Goal: Task Accomplishment & Management: Use online tool/utility

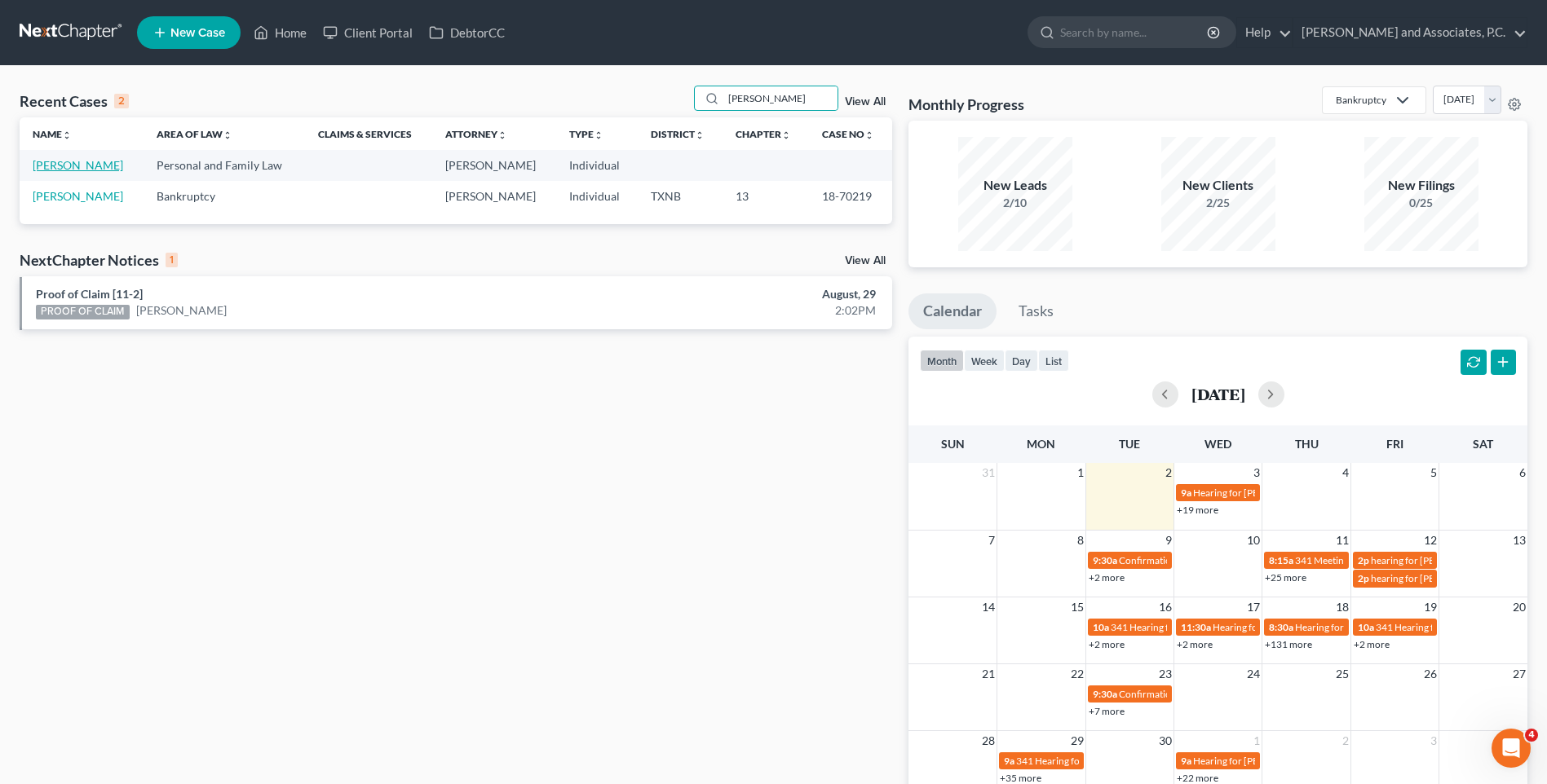
type input "[PERSON_NAME]"
click at [97, 167] on link "[PERSON_NAME]" at bounding box center [78, 164] width 90 height 14
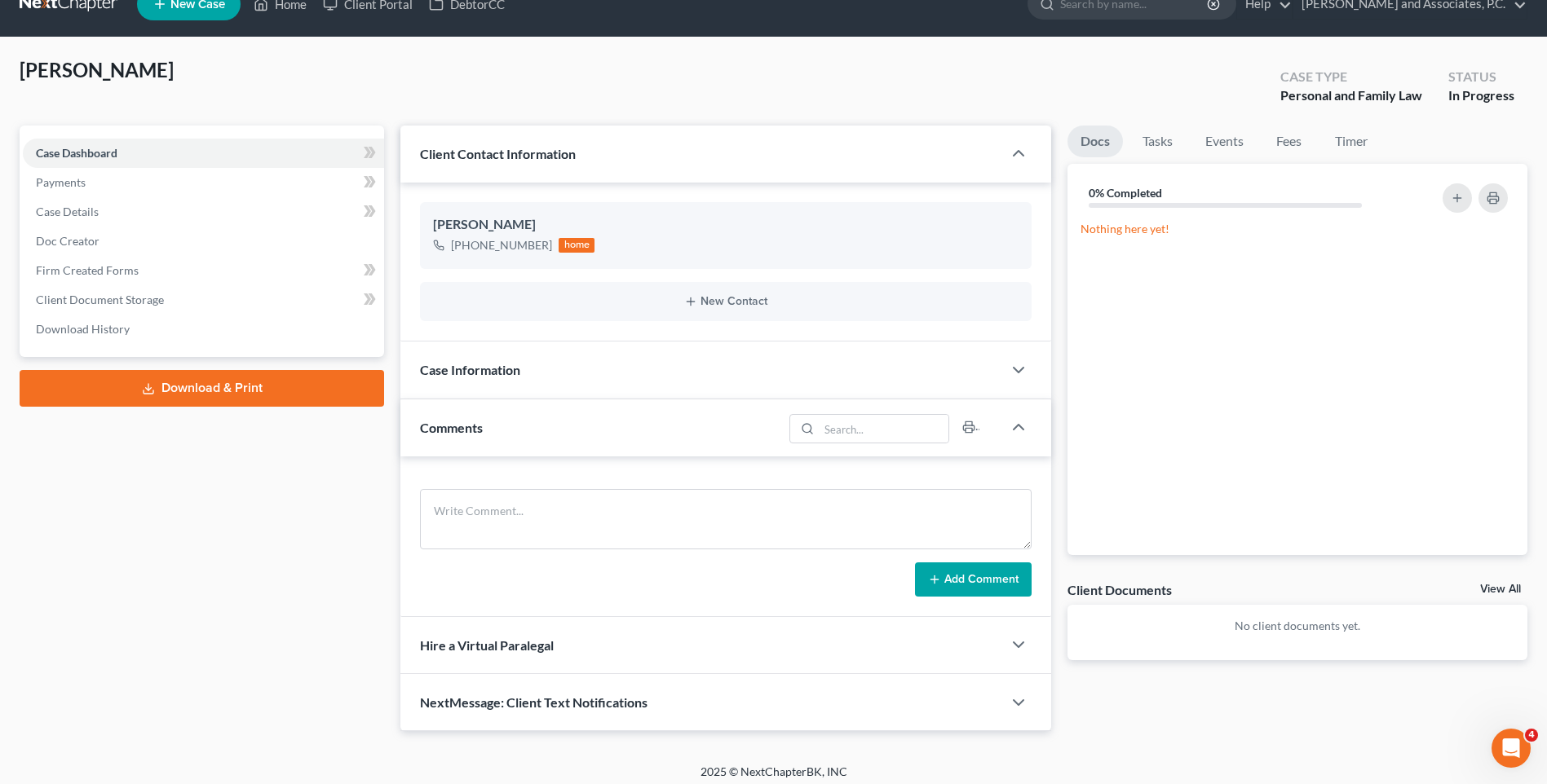
scroll to position [38, 0]
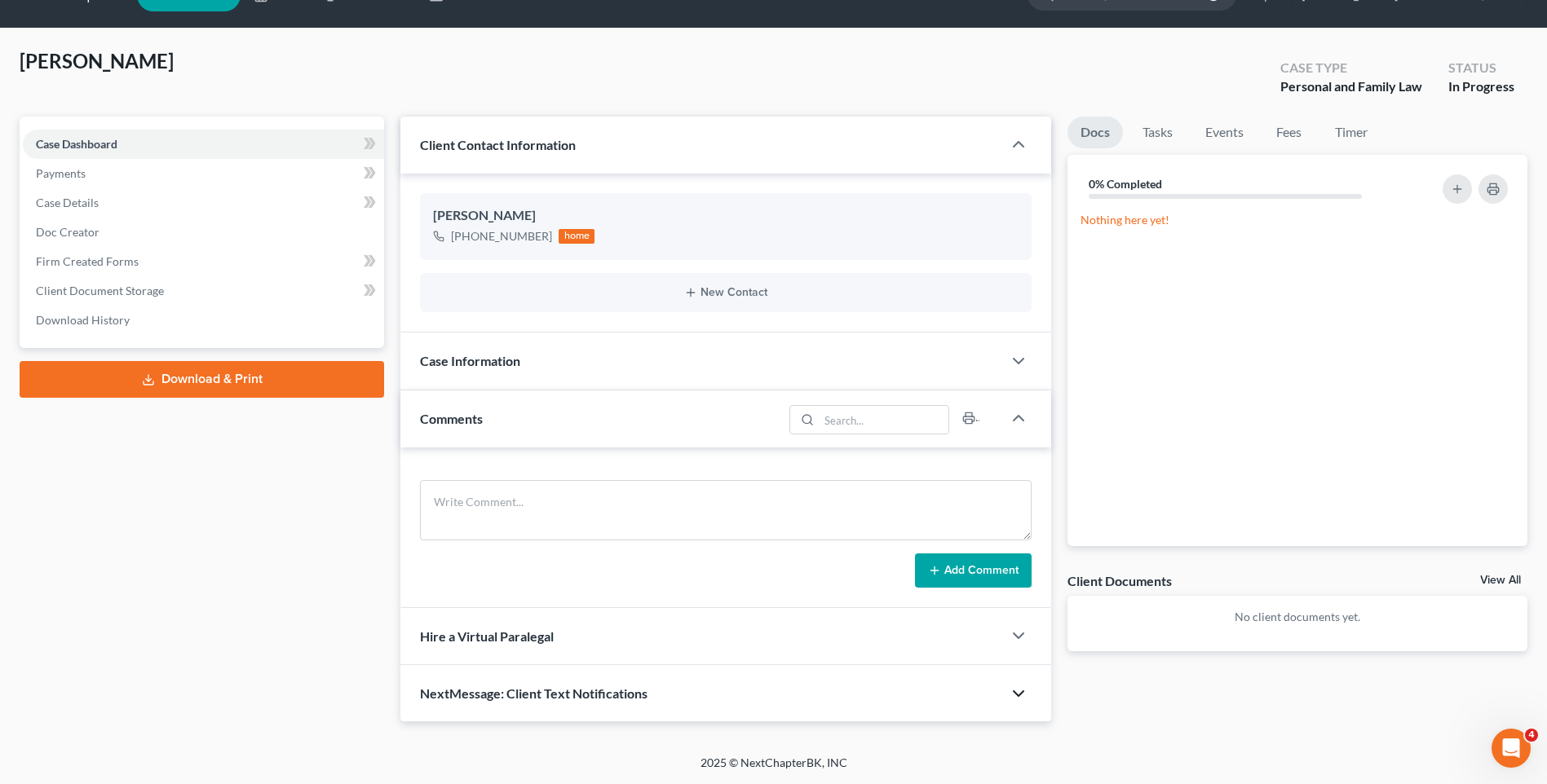
click at [1016, 694] on polyline "button" at bounding box center [1018, 693] width 10 height 5
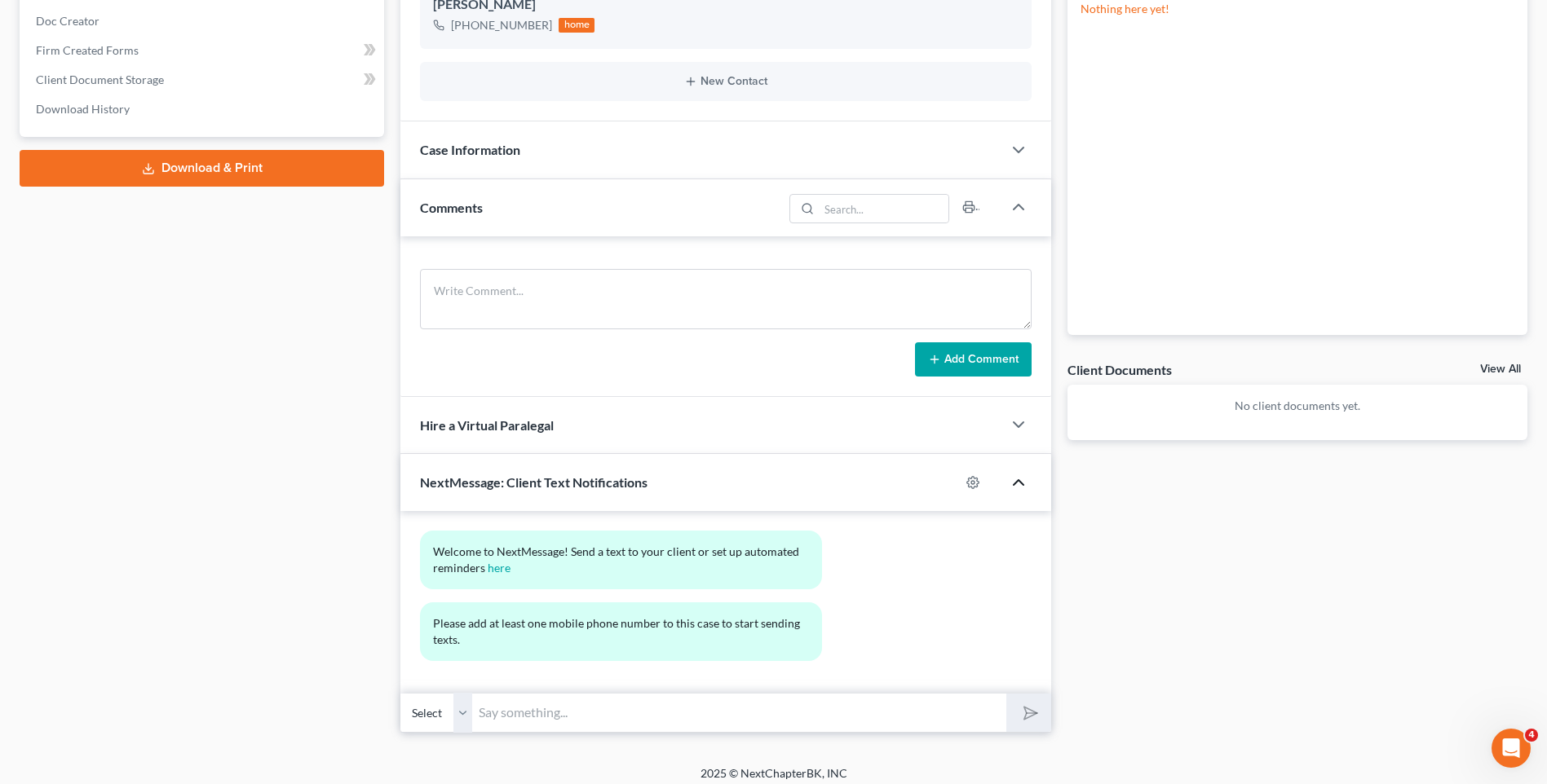
scroll to position [259, 0]
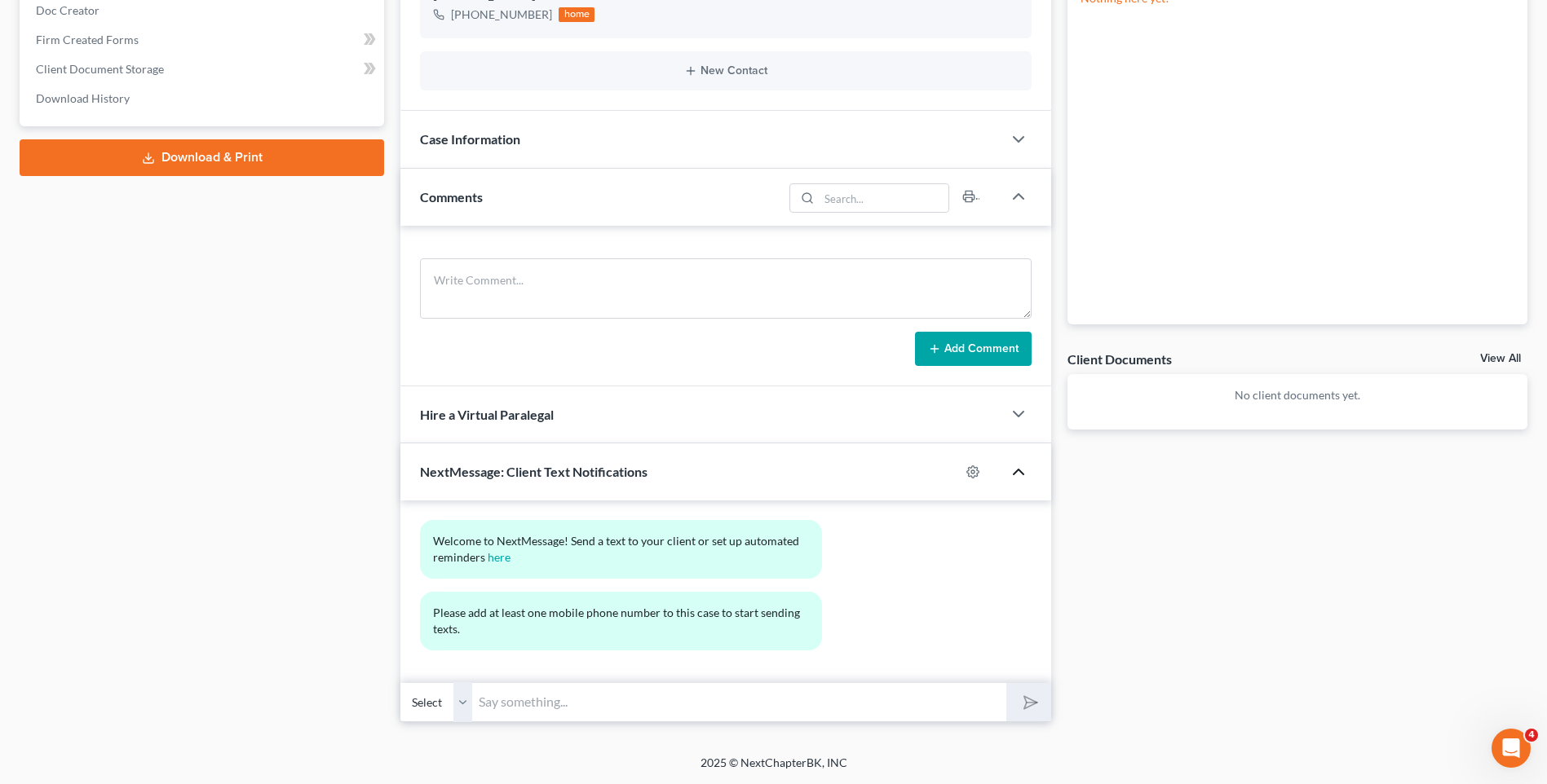
click at [461, 704] on select "Select" at bounding box center [437, 702] width 72 height 40
click at [401, 682] on select "Select" at bounding box center [437, 702] width 72 height 40
click at [436, 705] on select "Select" at bounding box center [437, 702] width 72 height 40
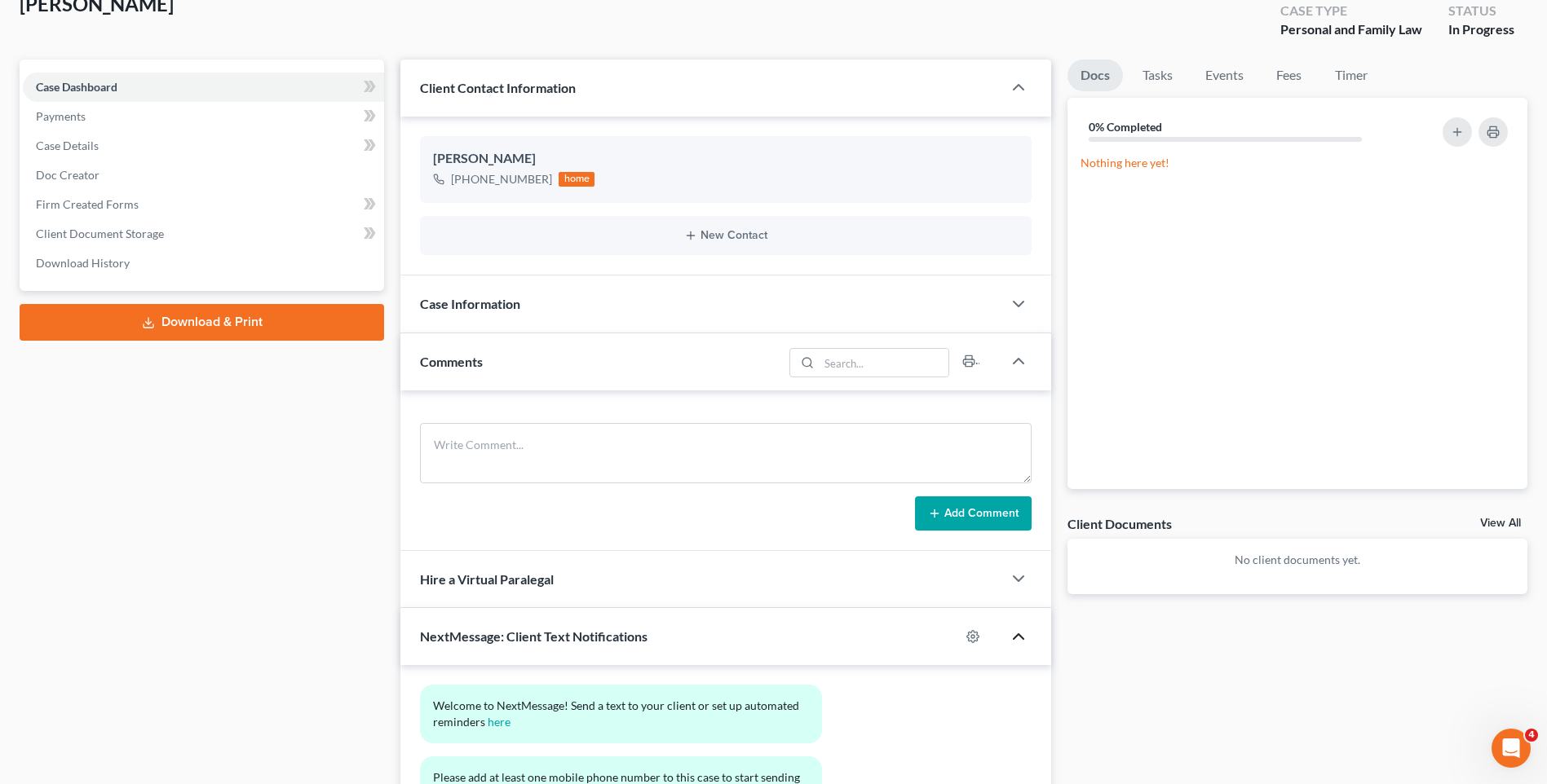
scroll to position [0, 0]
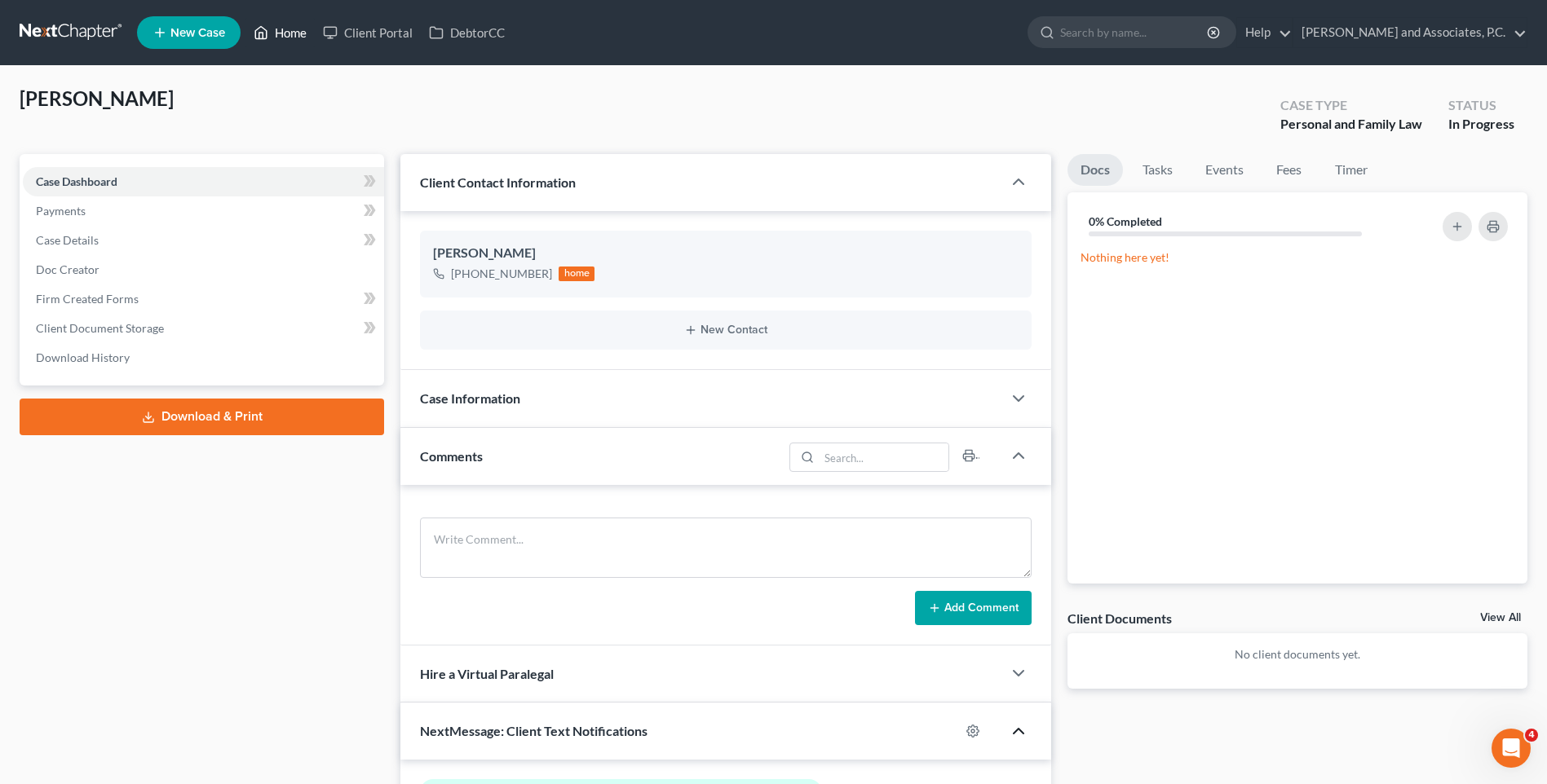
click at [297, 35] on link "Home" at bounding box center [280, 32] width 69 height 30
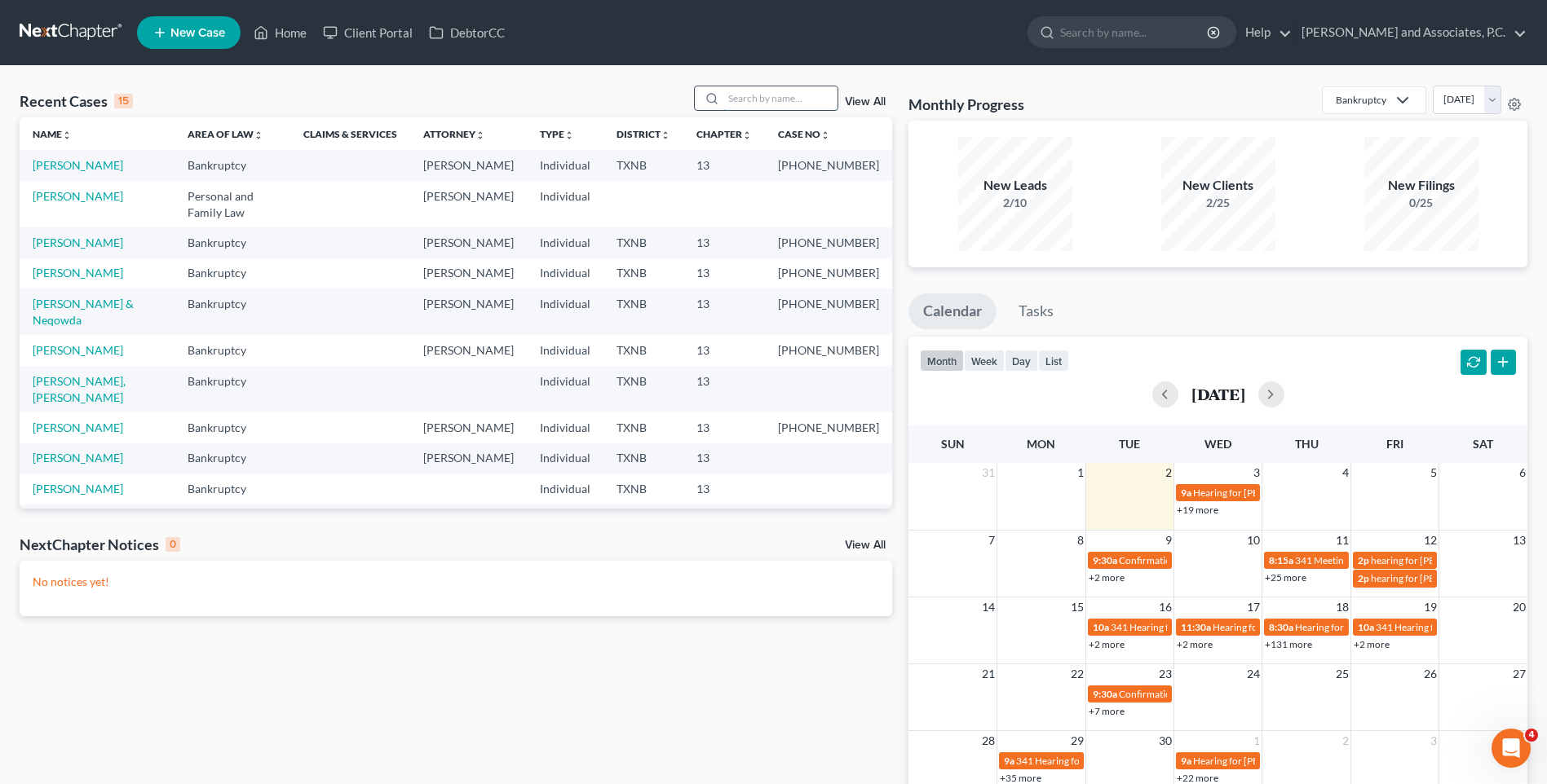
click at [735, 98] on input "search" at bounding box center [780, 98] width 114 height 23
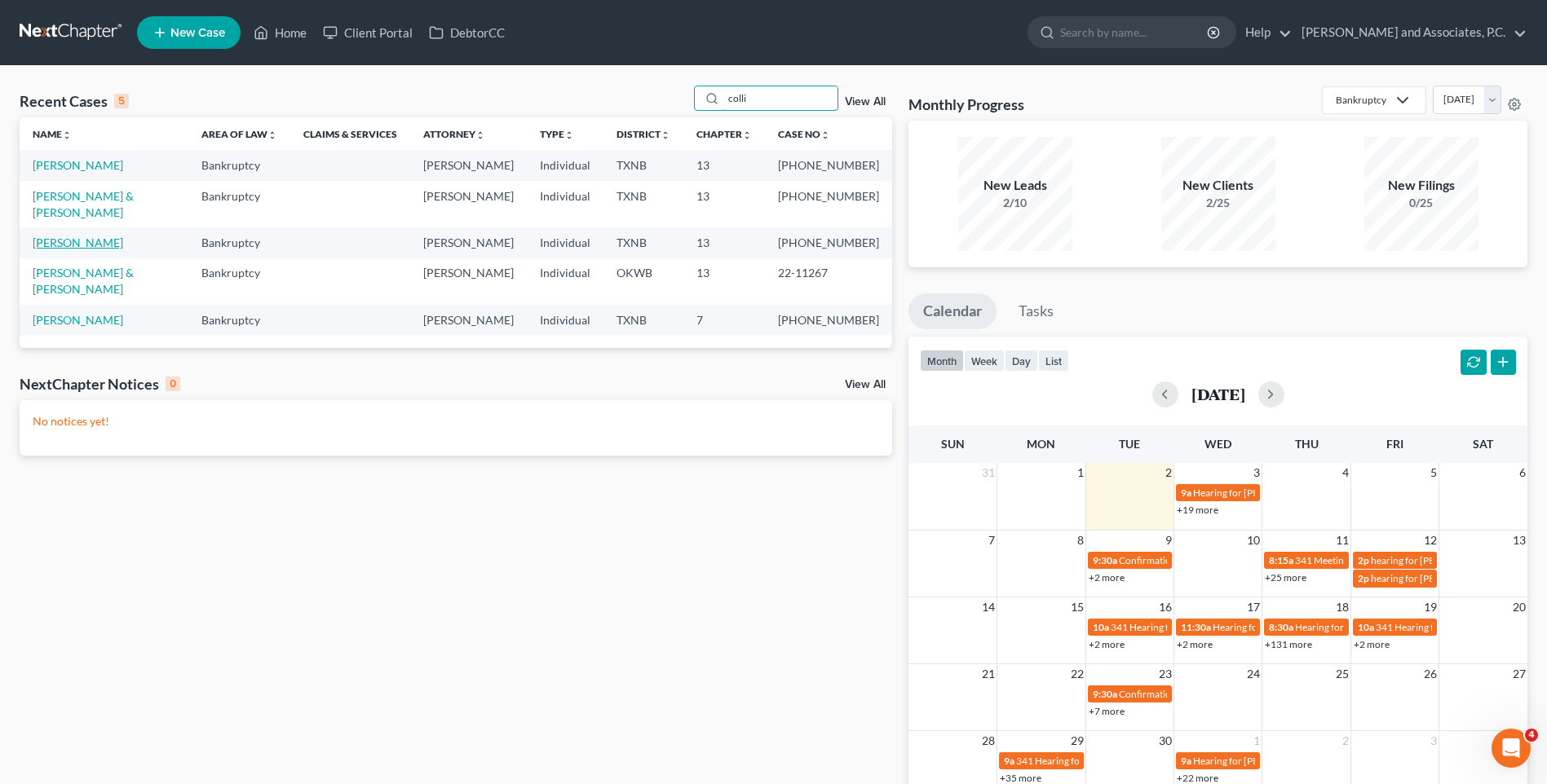
type input "colli"
click at [80, 235] on link "[PERSON_NAME]" at bounding box center [78, 242] width 90 height 14
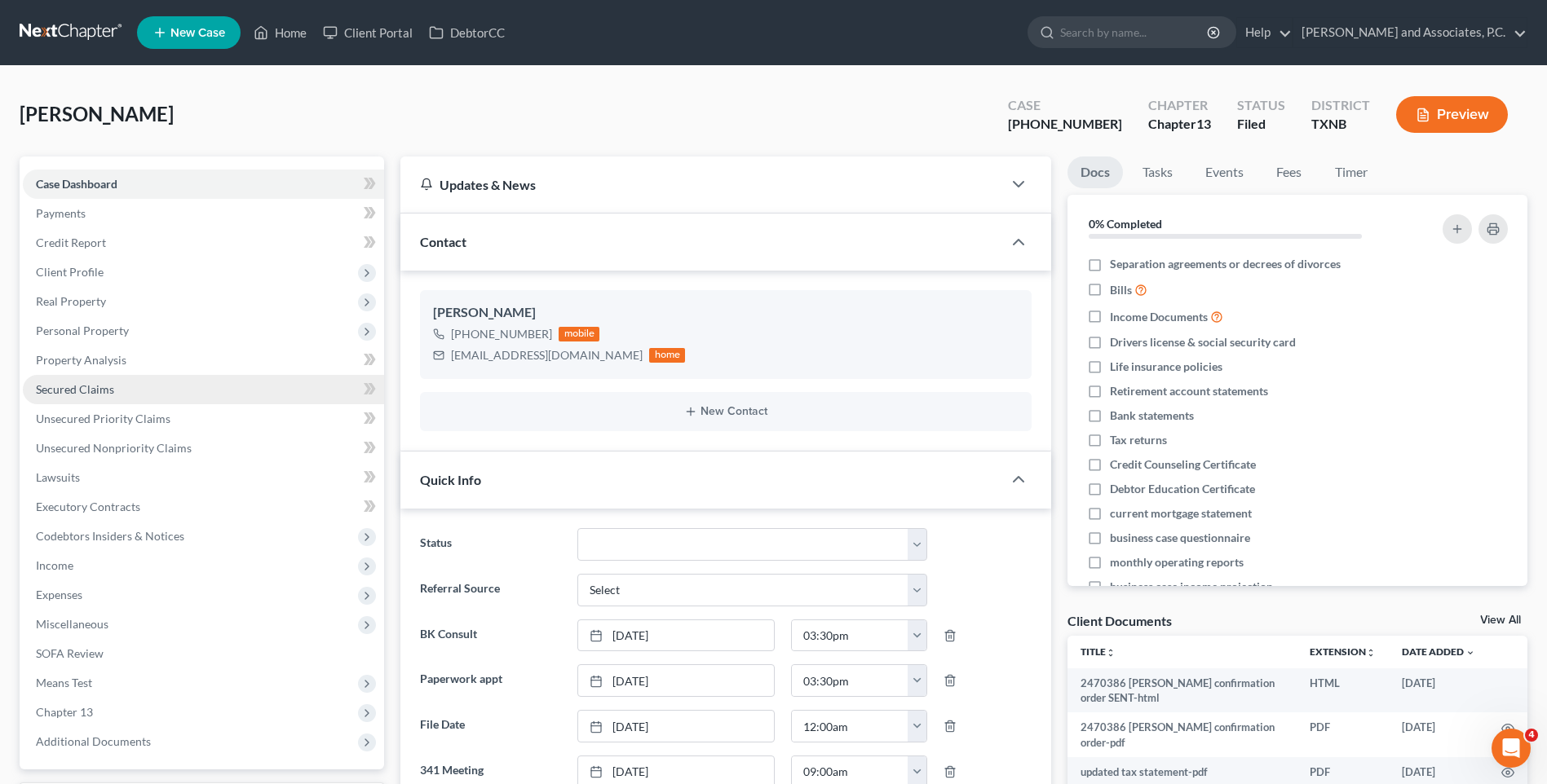
click at [103, 387] on span "Secured Claims" at bounding box center [75, 389] width 79 height 14
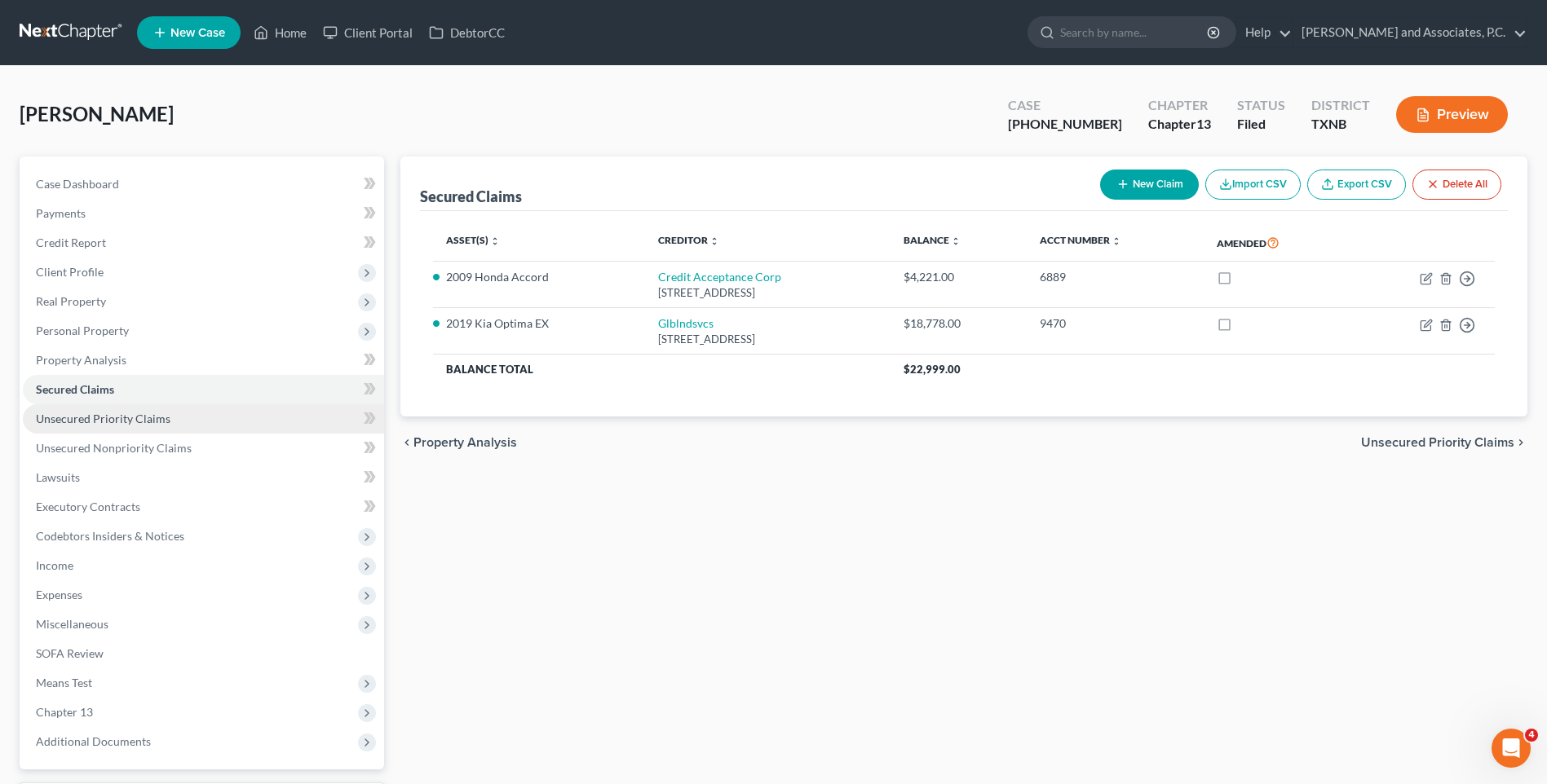
click at [106, 419] on span "Unsecured Priority Claims" at bounding box center [103, 418] width 134 height 14
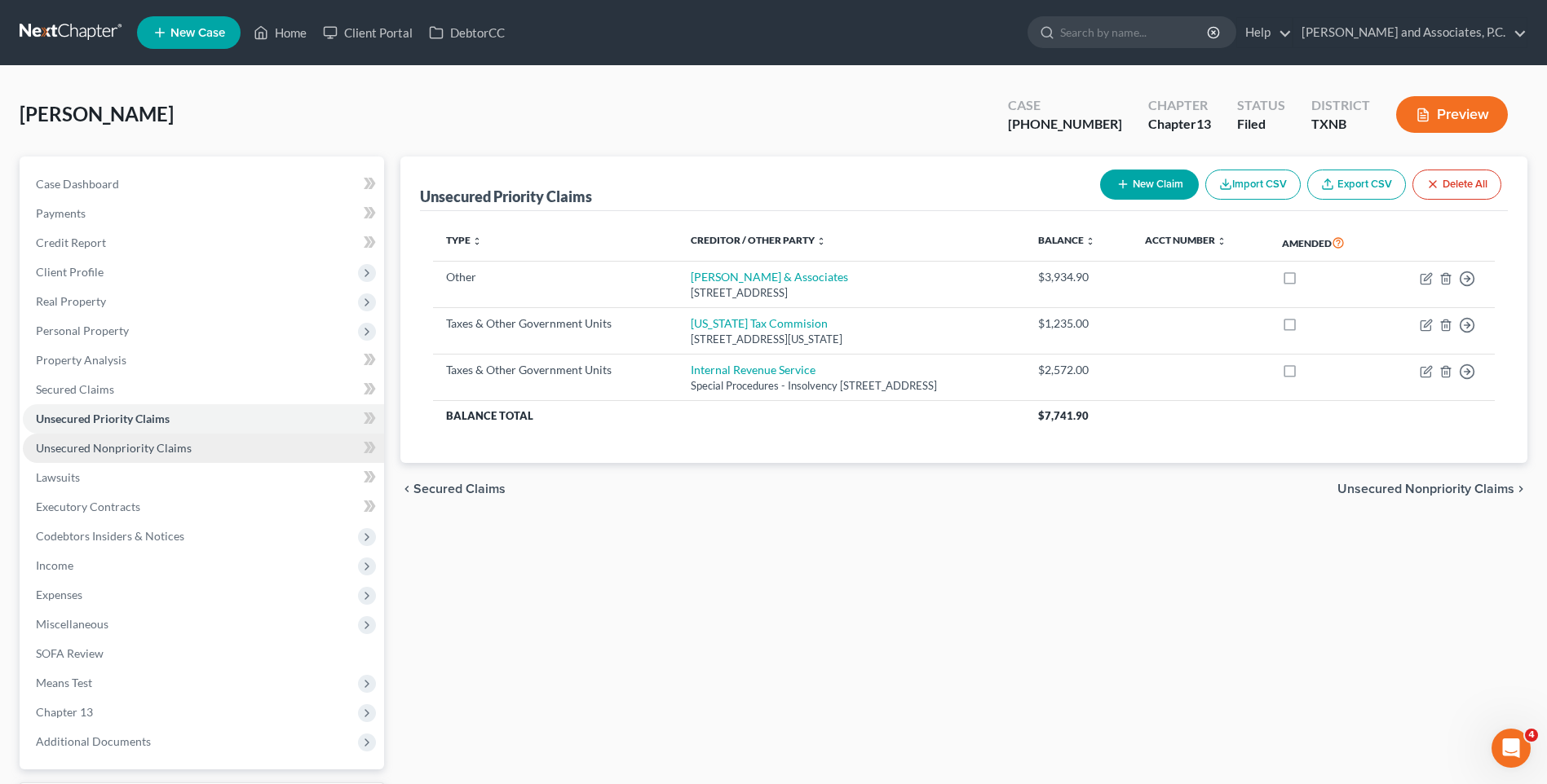
click at [106, 447] on span "Unsecured Nonpriority Claims" at bounding box center [114, 447] width 156 height 14
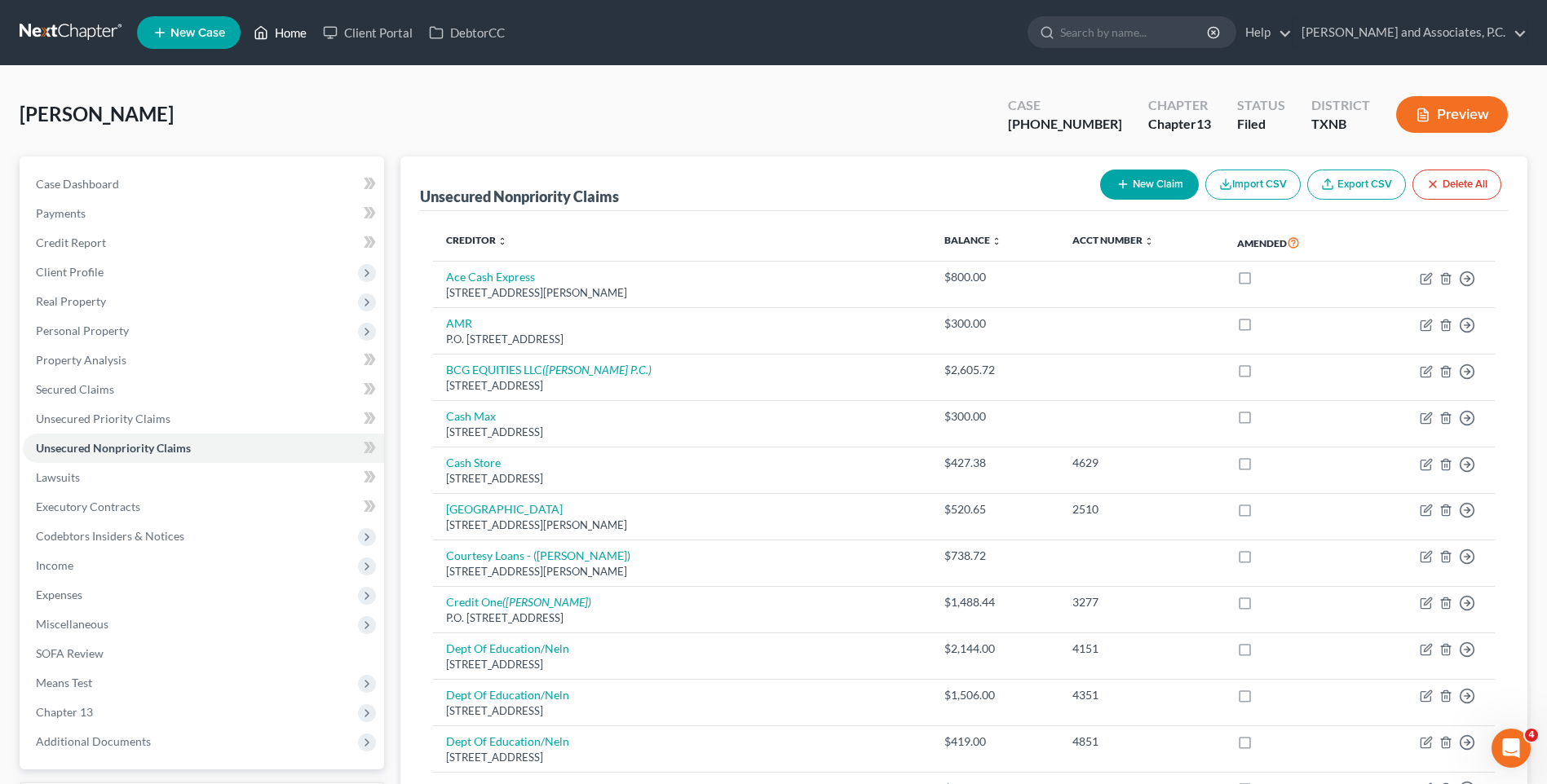
click at [292, 31] on link "Home" at bounding box center [280, 32] width 69 height 30
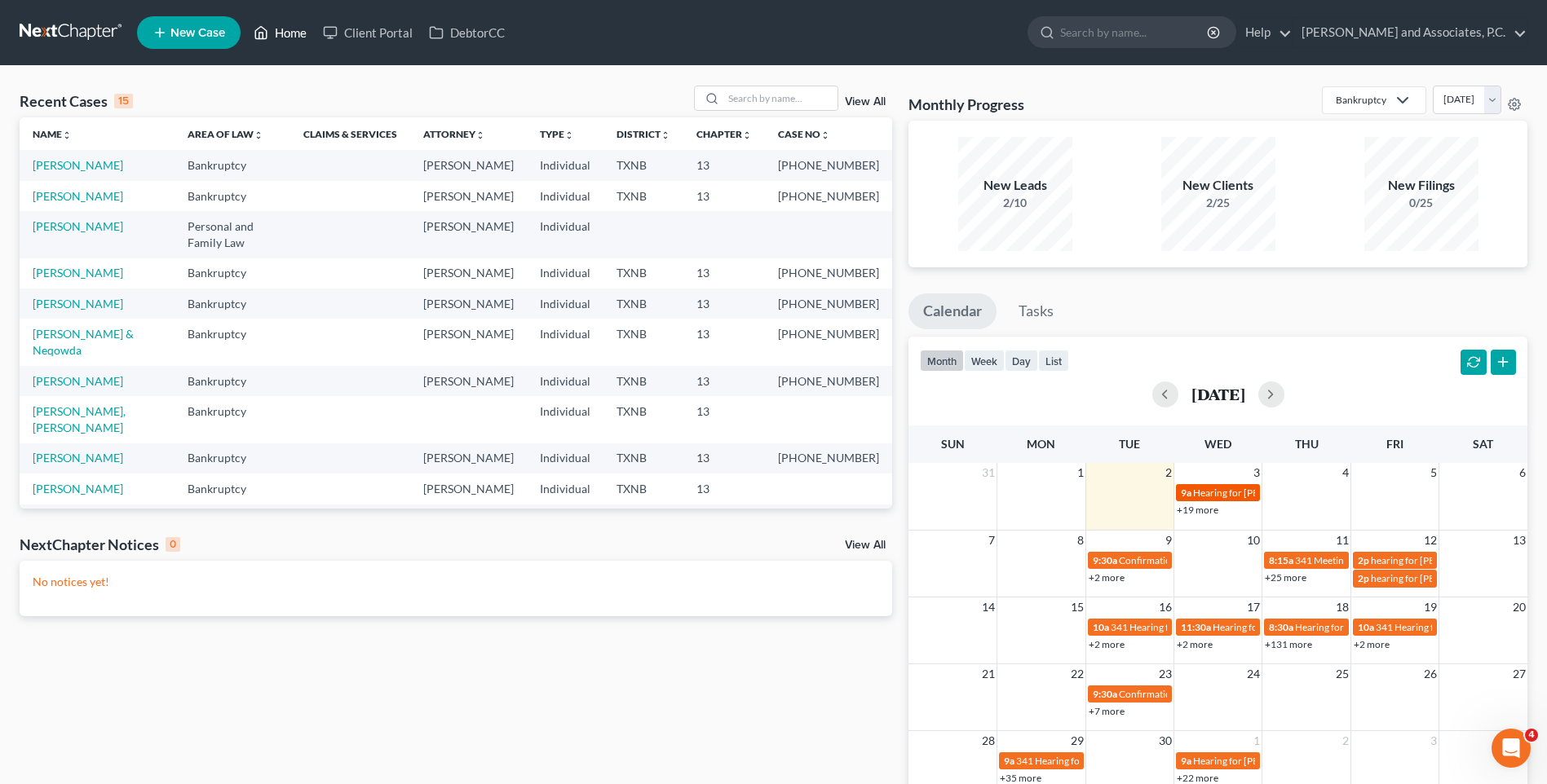
click at [1218, 498] on span "Hearing for [PERSON_NAME]" at bounding box center [1256, 493] width 127 height 13
click at [1209, 488] on span "Hearing for [PERSON_NAME]" at bounding box center [1256, 493] width 127 height 13
select select "Days"
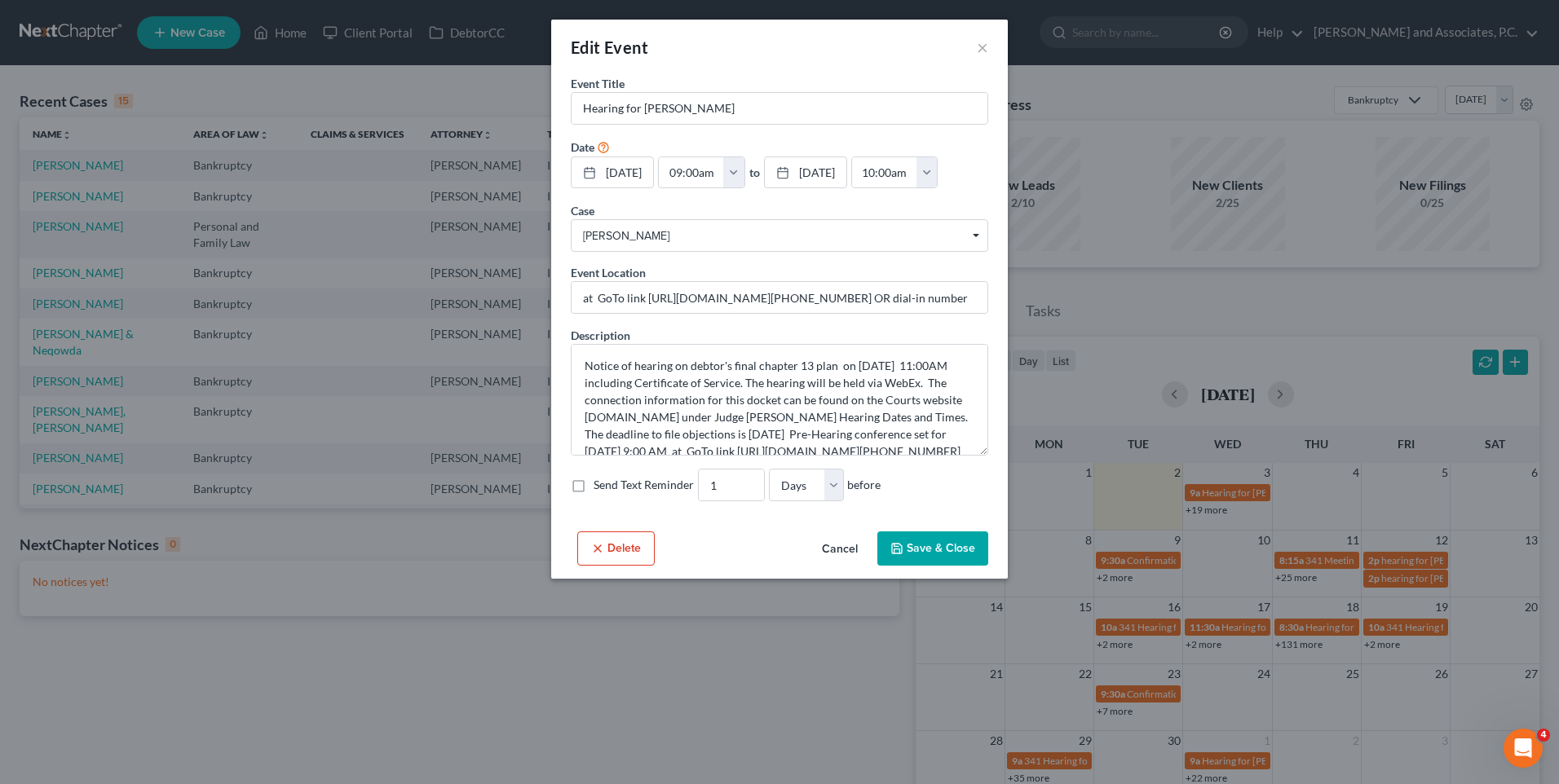
click at [838, 549] on button "Cancel" at bounding box center [840, 549] width 62 height 32
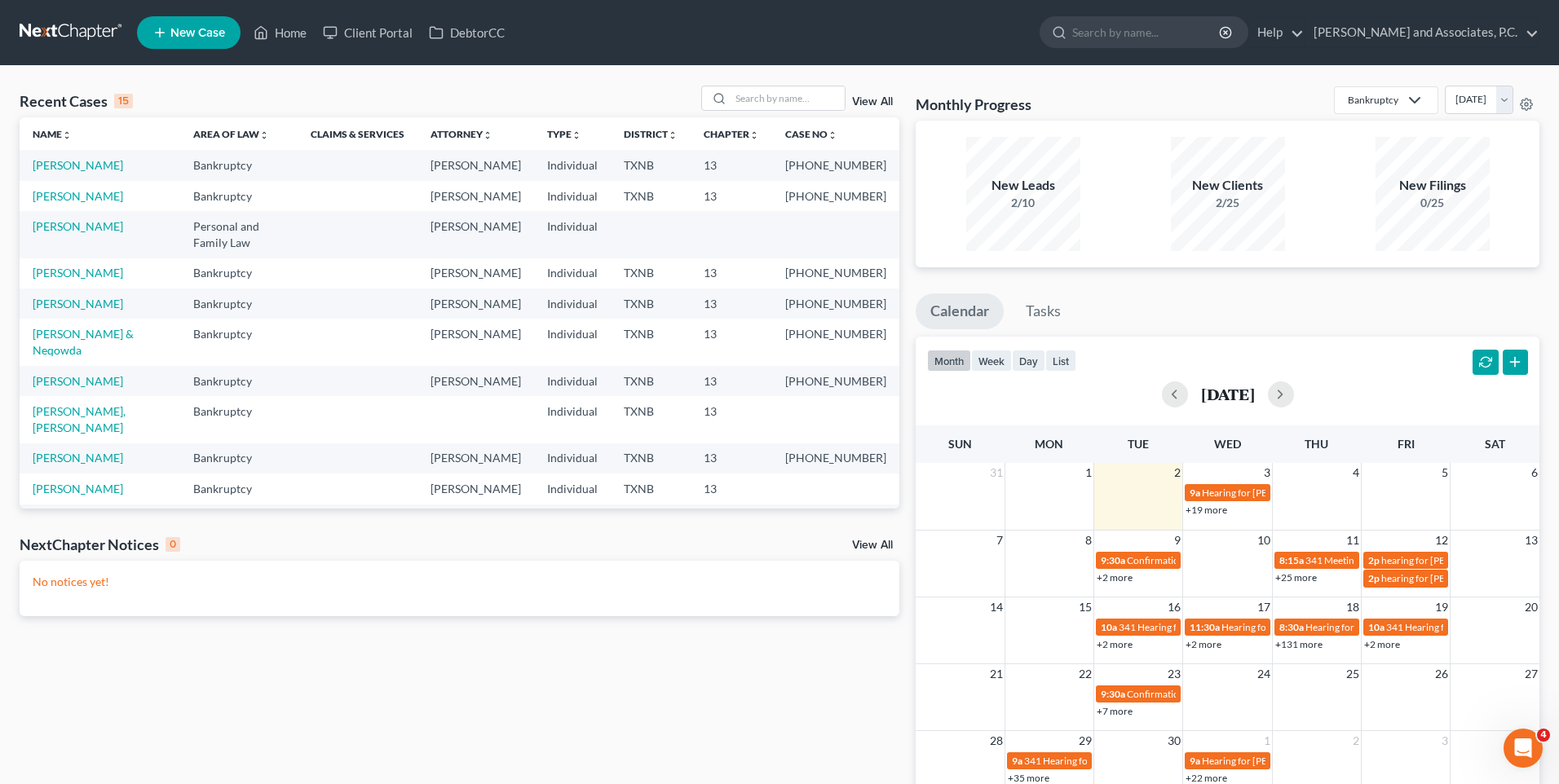
drag, startPoint x: 984, startPoint y: 389, endPoint x: 979, endPoint y: 418, distance: 29.4
click at [979, 418] on div "month week day list [DATE] [PERSON_NAME] Wed Thu Fri Sat 31 1 2 3 4 5 6 9a Hear…" at bounding box center [1228, 601] width 624 height 530
click at [838, 553] on div "NextChapter Notices 0 View All" at bounding box center [459, 548] width 880 height 26
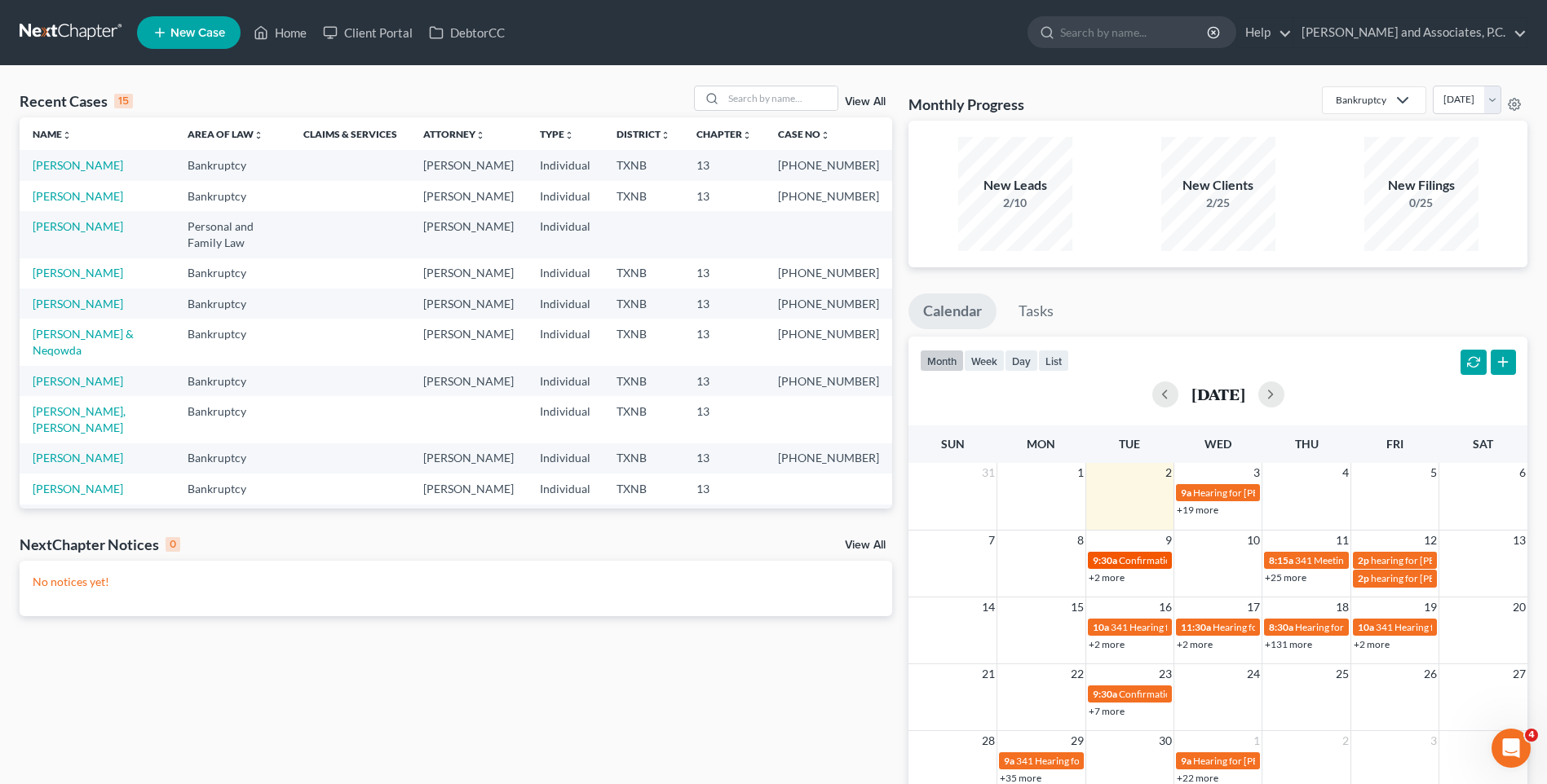
click at [1112, 564] on span "9:30a" at bounding box center [1105, 560] width 24 height 13
select select "Days"
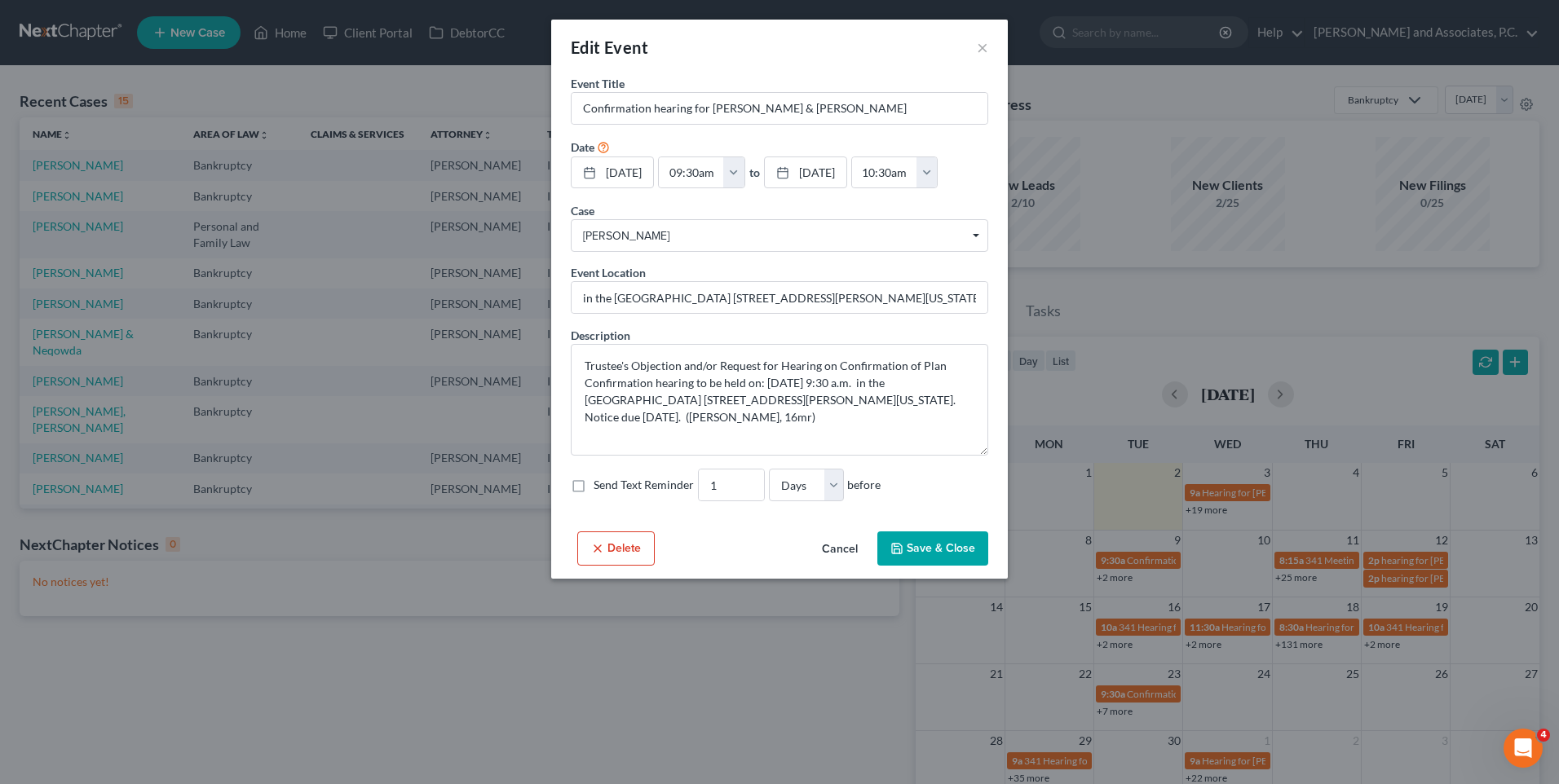
click at [975, 235] on icon "Select box activate" at bounding box center [976, 237] width 6 height 8
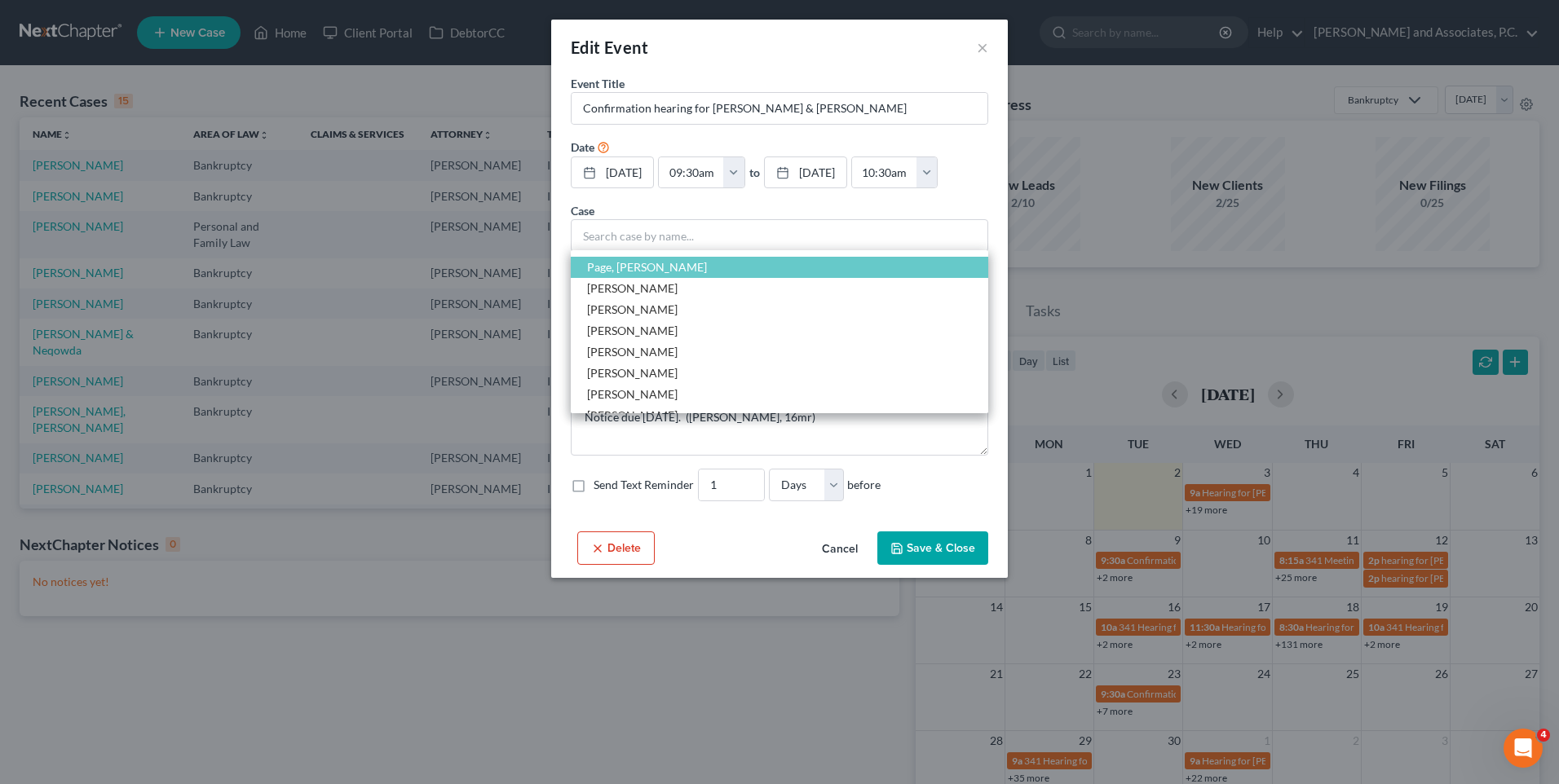
click at [1026, 274] on div "Edit Event × Event Title * Confirmation hearing for [PERSON_NAME] & [PERSON_NAM…" at bounding box center [779, 392] width 1559 height 784
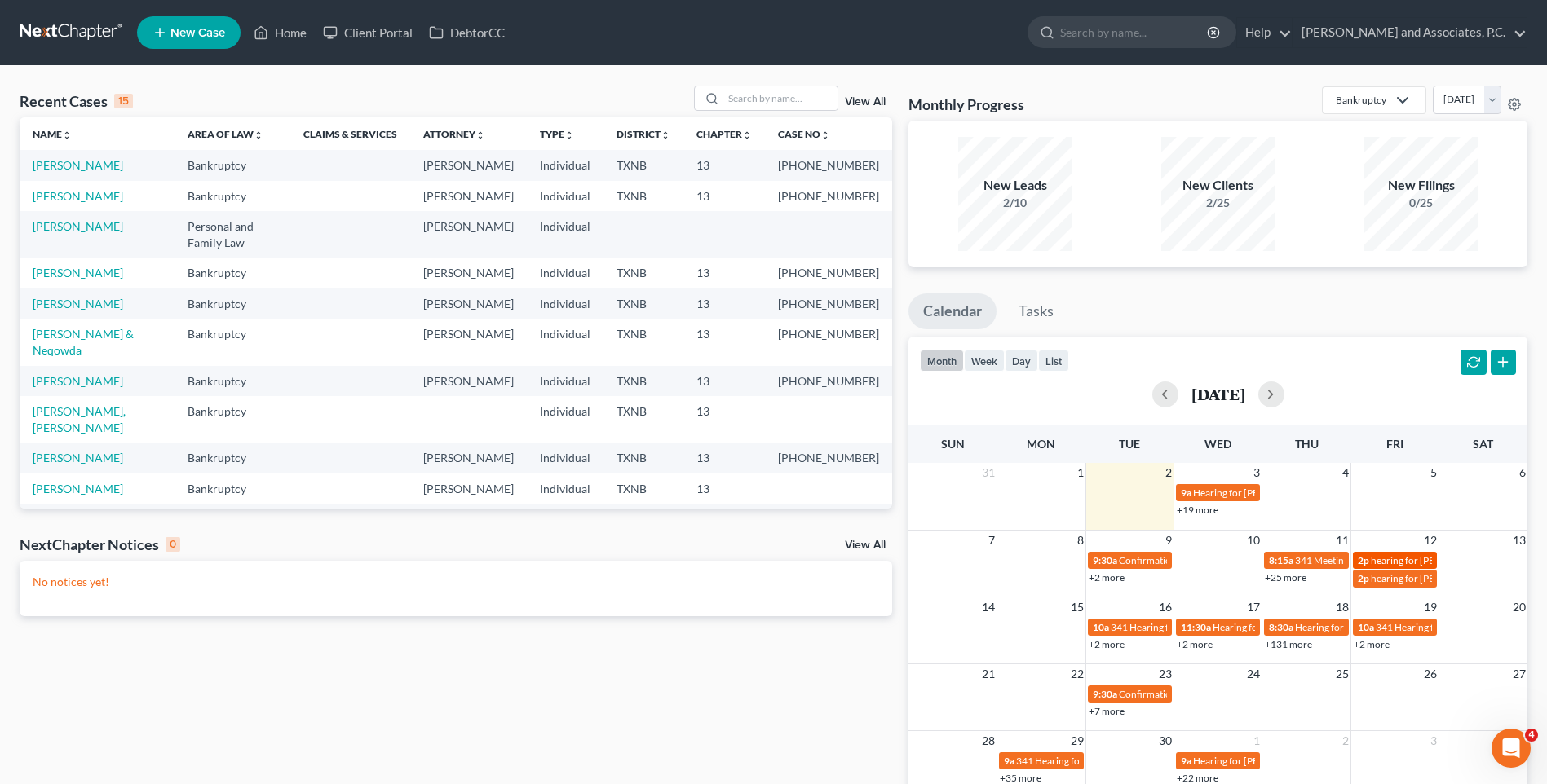
click at [1389, 562] on span "hearing for [PERSON_NAME] & [PERSON_NAME]" at bounding box center [1477, 560] width 212 height 13
select select "Days"
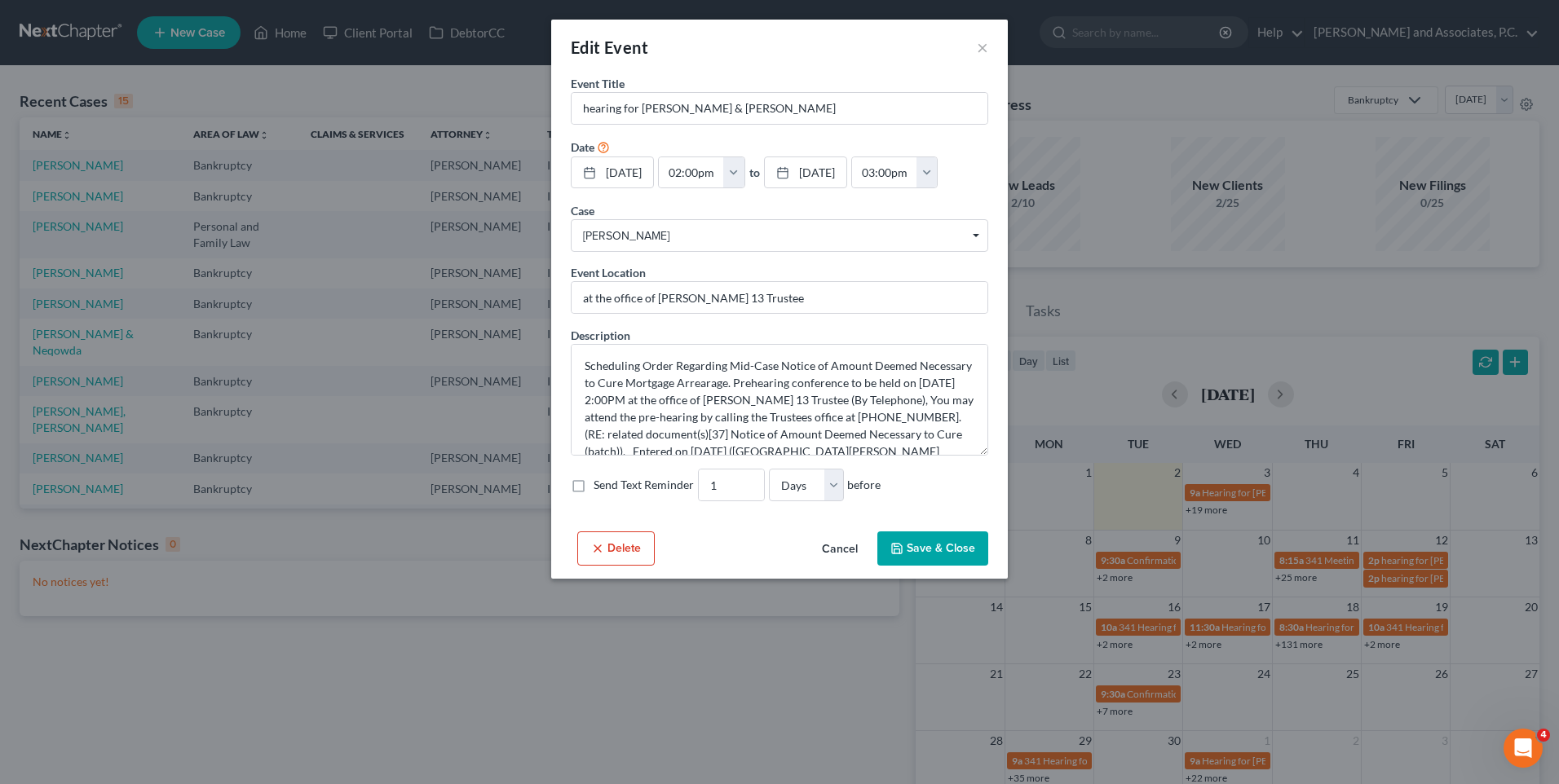
click at [924, 547] on button "Save & Close" at bounding box center [933, 549] width 111 height 34
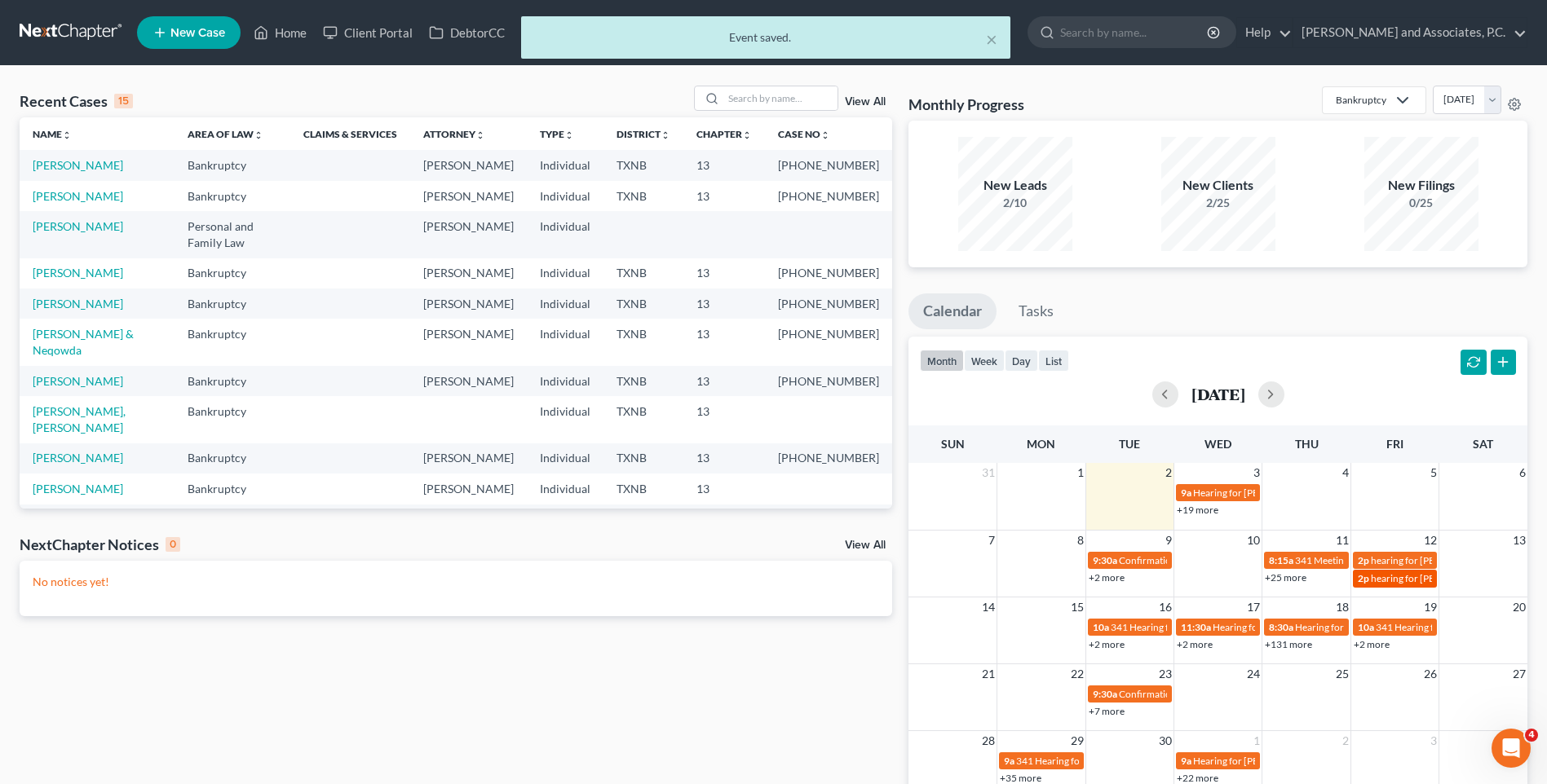
click at [1398, 579] on span "hearing for [PERSON_NAME] & [PERSON_NAME]" at bounding box center [1477, 578] width 212 height 13
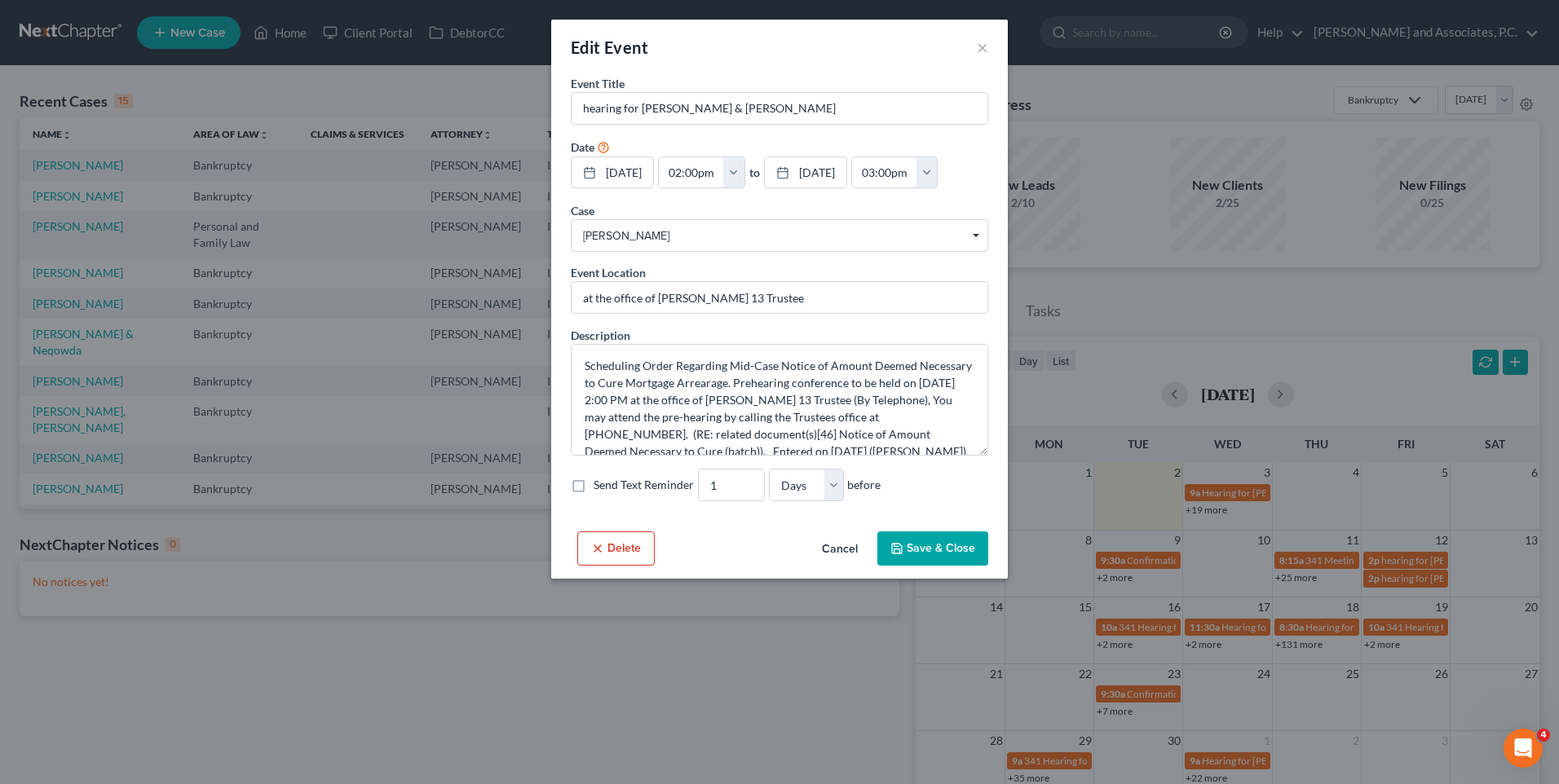
click at [950, 553] on button "Save & Close" at bounding box center [933, 549] width 111 height 34
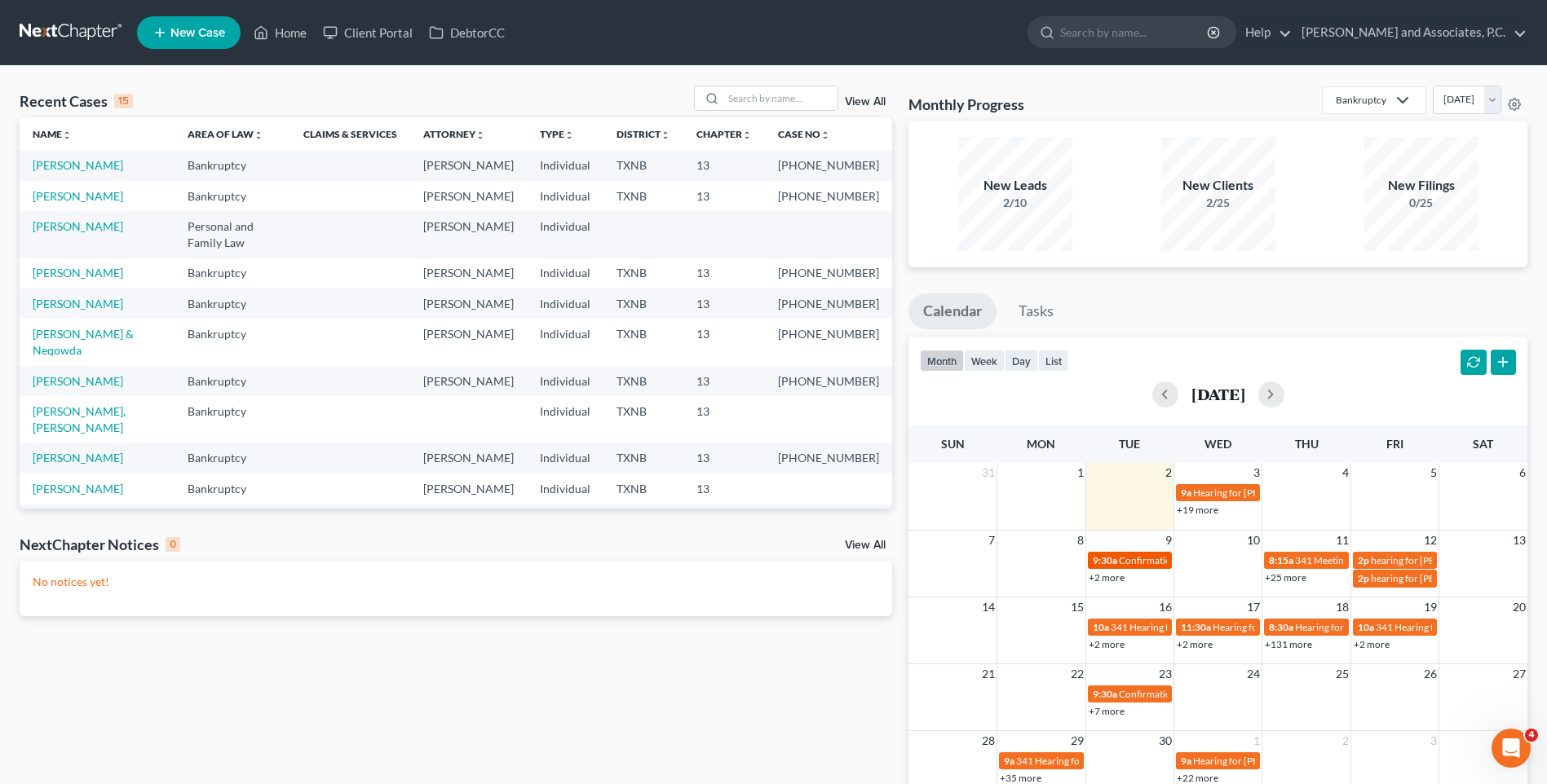
click at [1142, 563] on span "Confirmation hearing for [PERSON_NAME] & [PERSON_NAME]" at bounding box center [1255, 560] width 272 height 13
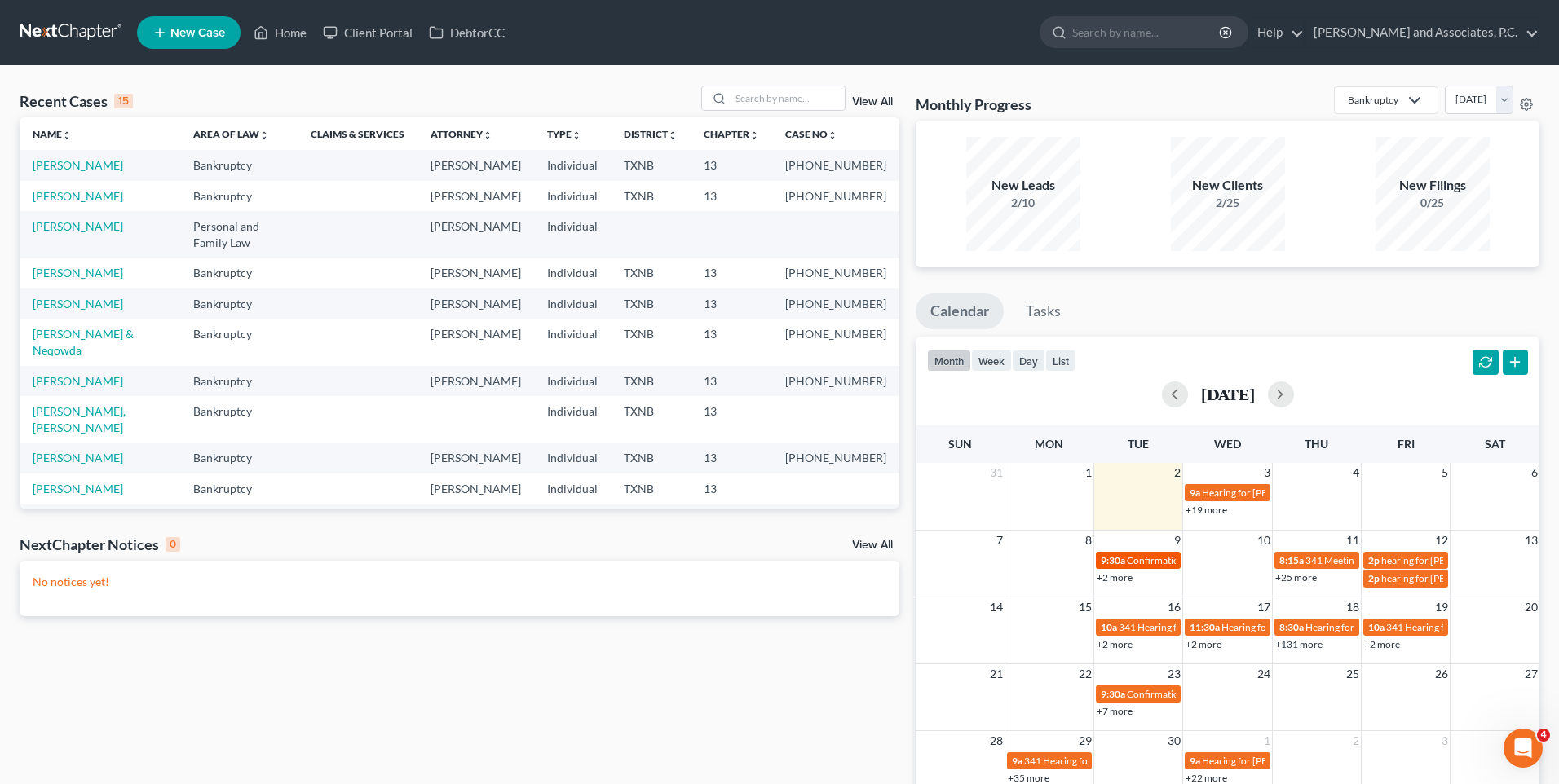
select select "Days"
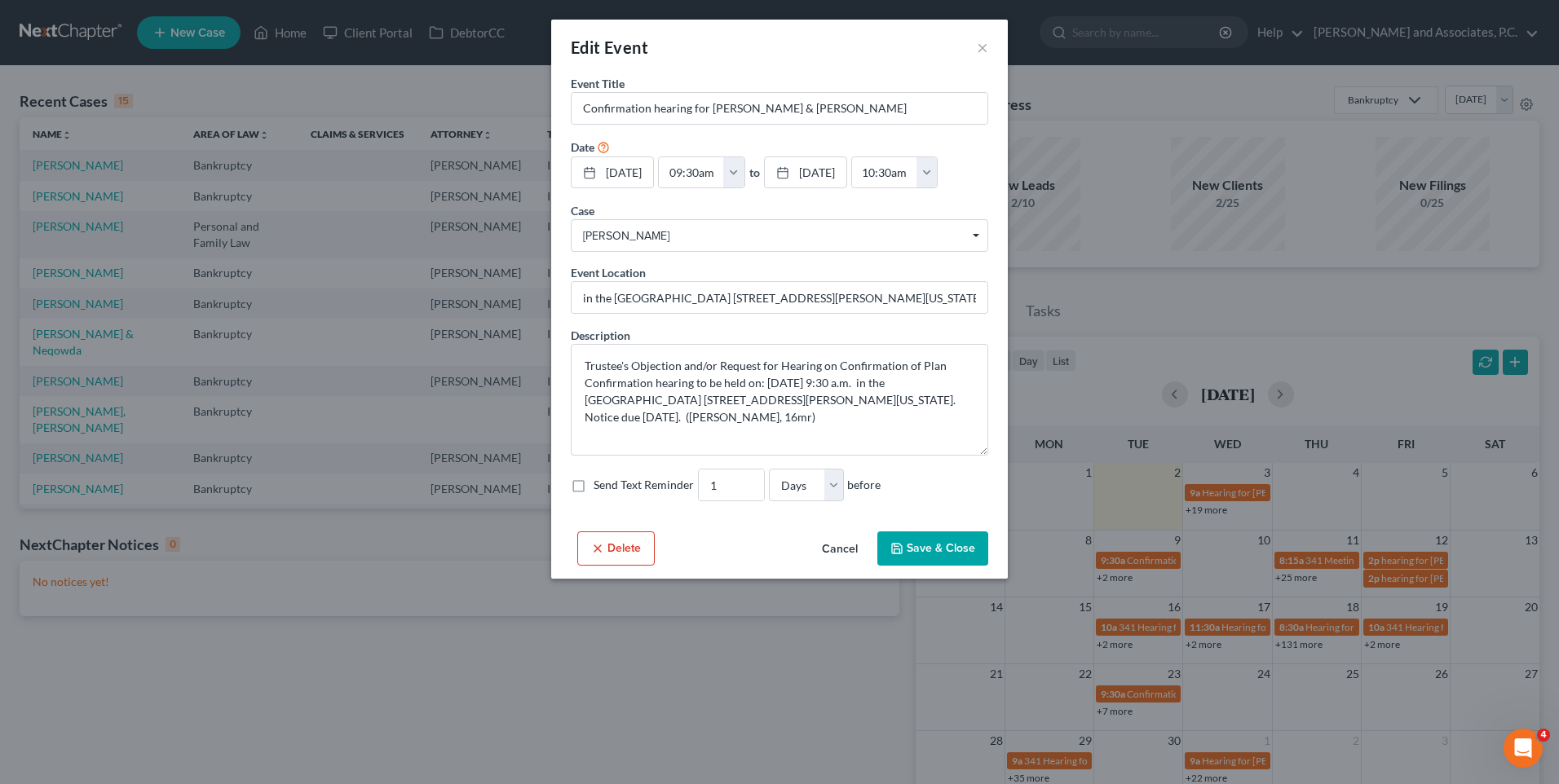
click at [950, 546] on button "Save & Close" at bounding box center [933, 549] width 111 height 34
